Goal: Navigation & Orientation: Find specific page/section

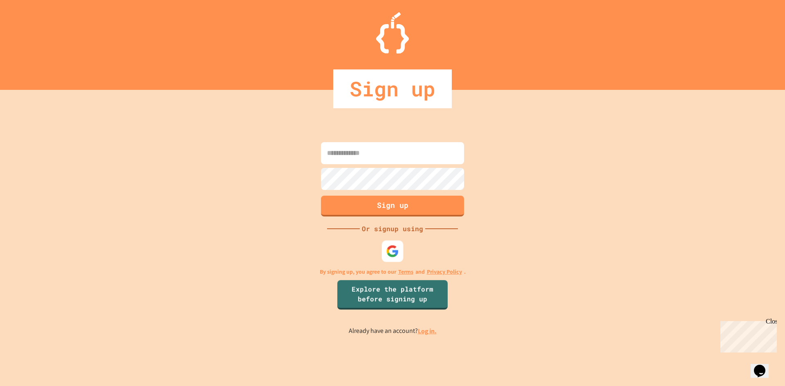
click at [396, 253] on img at bounding box center [392, 251] width 13 height 13
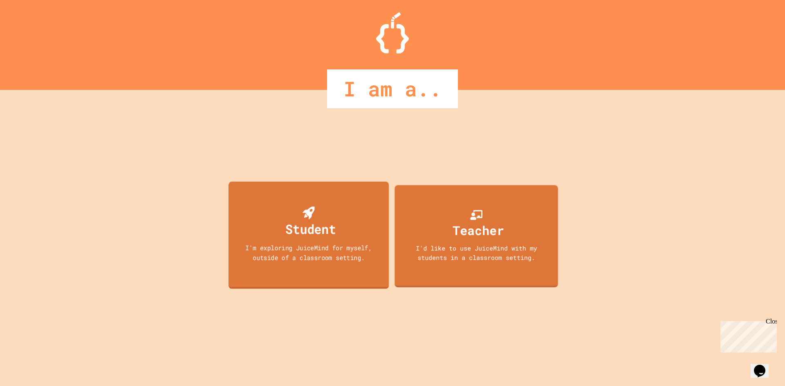
click at [292, 206] on div "Student I'm exploring JuiceMind for myself, outside of a classroom setting." at bounding box center [309, 235] width 160 height 107
